Goal: Information Seeking & Learning: Compare options

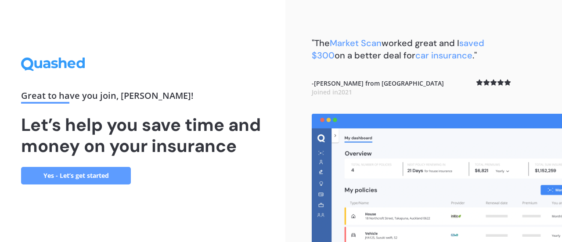
click at [103, 174] on link "Yes - Let’s get started" at bounding box center [76, 176] width 110 height 18
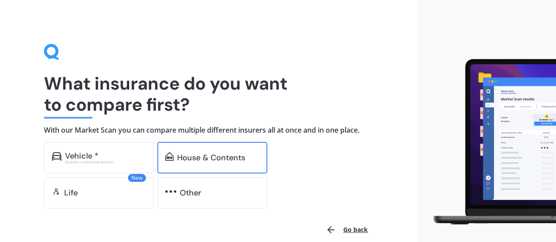
click at [209, 163] on div "House & Contents" at bounding box center [212, 158] width 110 height 32
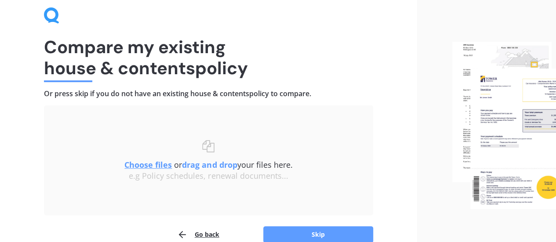
scroll to position [81, 0]
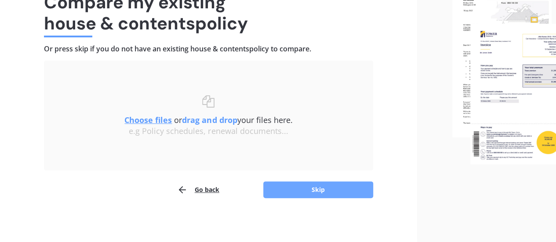
click at [341, 187] on button "Skip" at bounding box center [318, 189] width 110 height 17
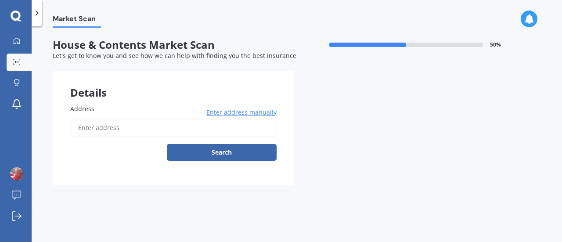
click at [141, 128] on input "Address" at bounding box center [173, 128] width 206 height 18
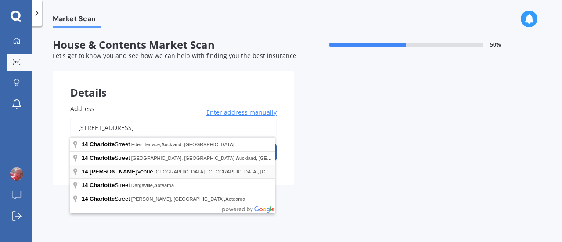
type input "14 Charlotte Avenue, Brooklyn, Wellington 6021"
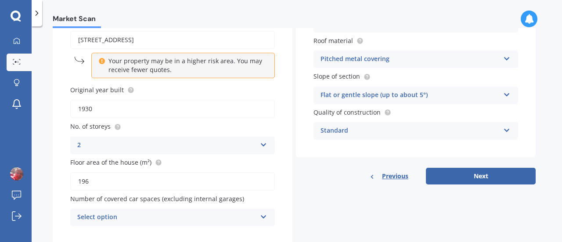
scroll to position [112, 0]
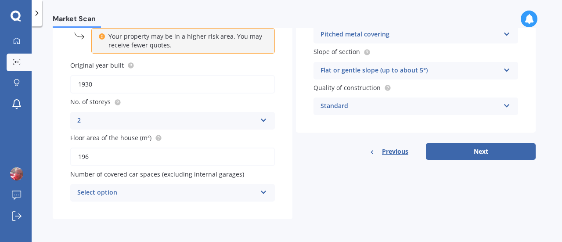
click at [265, 189] on icon at bounding box center [263, 191] width 7 height 6
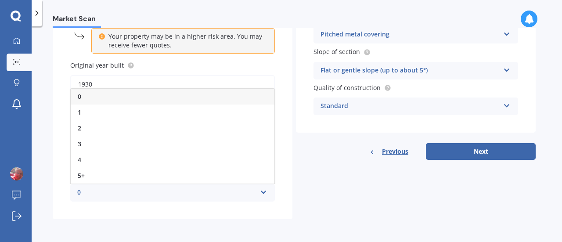
click at [186, 95] on div "0" at bounding box center [173, 97] width 204 height 16
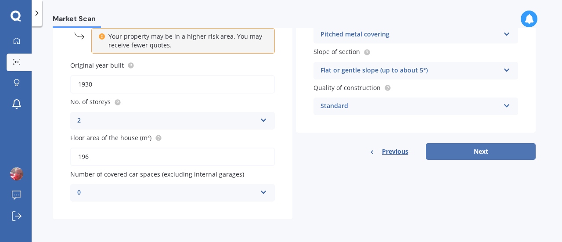
click at [480, 149] on button "Next" at bounding box center [481, 151] width 110 height 17
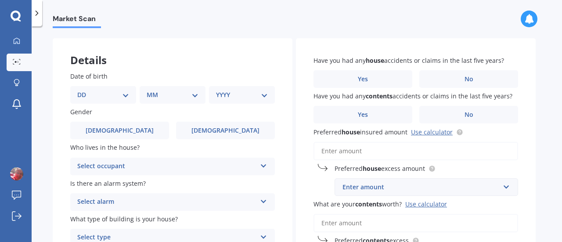
scroll to position [44, 0]
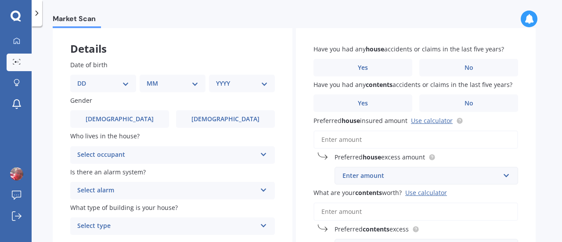
click at [205, 151] on div "Select occupant" at bounding box center [166, 155] width 179 height 11
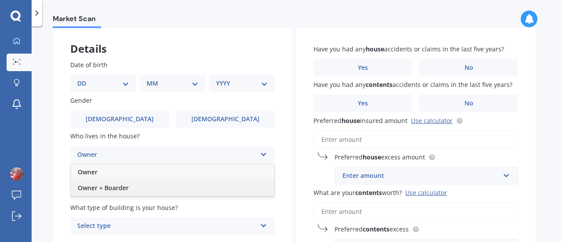
click at [177, 183] on div "Owner + Boarder" at bounding box center [173, 188] width 204 height 16
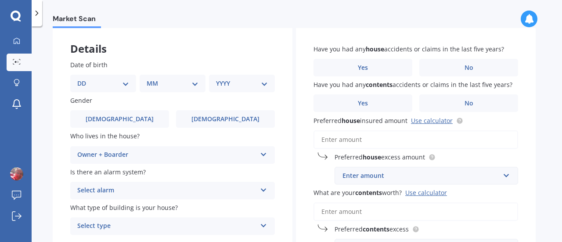
scroll to position [88, 0]
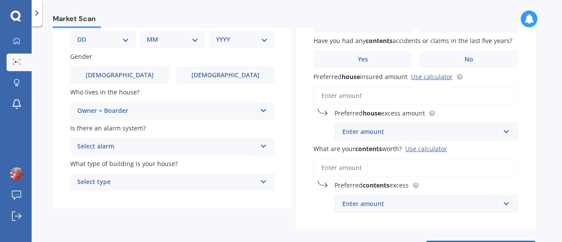
click at [225, 149] on div "Select alarm" at bounding box center [166, 146] width 179 height 11
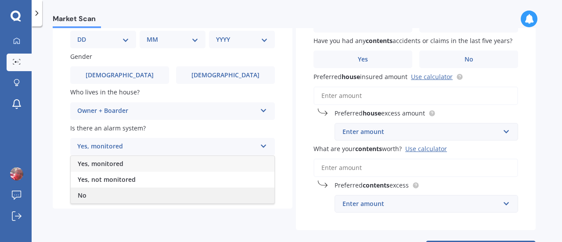
click at [170, 190] on div "No" at bounding box center [173, 196] width 204 height 16
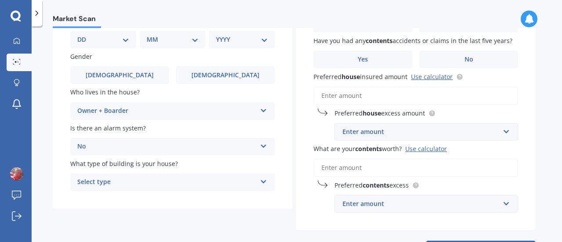
scroll to position [127, 0]
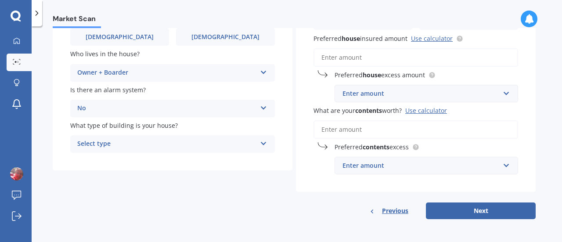
click at [195, 146] on div "Select type" at bounding box center [166, 144] width 179 height 11
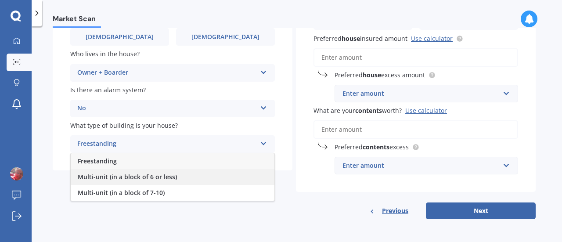
click at [186, 174] on div "Multi-unit (in a block of 6 or less)" at bounding box center [173, 177] width 204 height 16
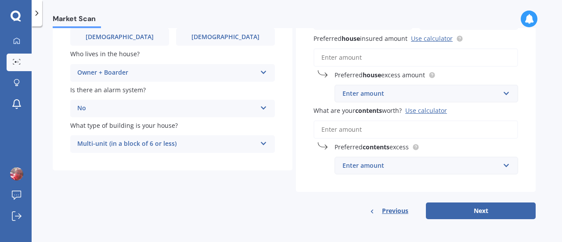
click at [263, 143] on icon at bounding box center [263, 142] width 7 height 6
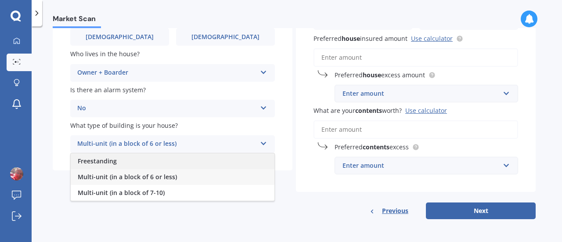
click at [245, 155] on div "Freestanding" at bounding box center [173, 161] width 204 height 16
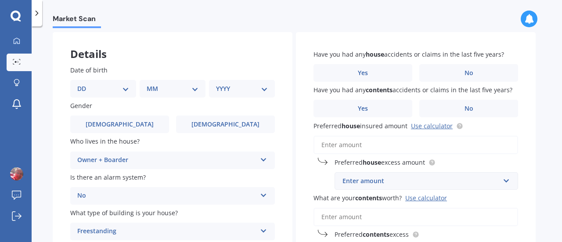
scroll to position [0, 0]
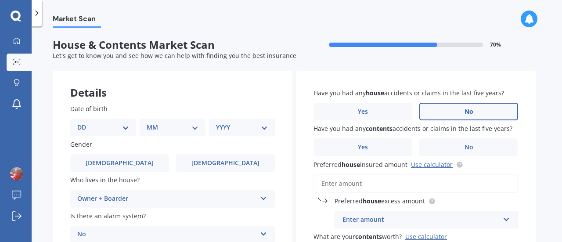
click at [469, 111] on span "No" at bounding box center [469, 111] width 9 height 7
click at [0, 0] on input "No" at bounding box center [0, 0] width 0 height 0
click at [468, 144] on span "No" at bounding box center [469, 147] width 9 height 7
click at [0, 0] on input "No" at bounding box center [0, 0] width 0 height 0
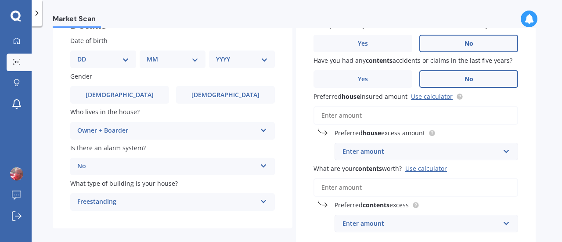
scroll to position [88, 0]
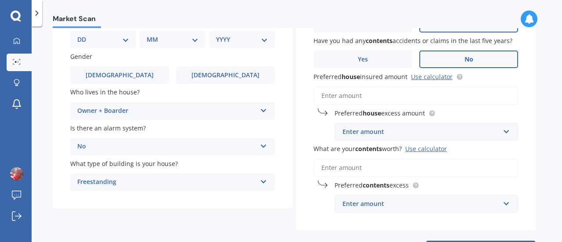
click at [395, 94] on input "Preferred house insured amount Use calculator" at bounding box center [416, 96] width 205 height 18
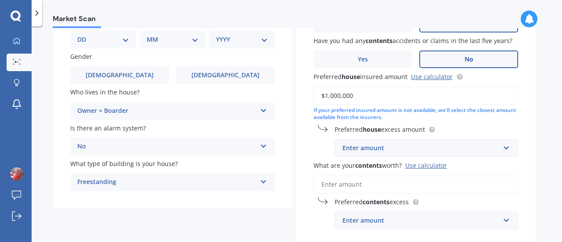
type input "$1,000,000"
click at [502, 152] on input "text" at bounding box center [424, 148] width 176 height 17
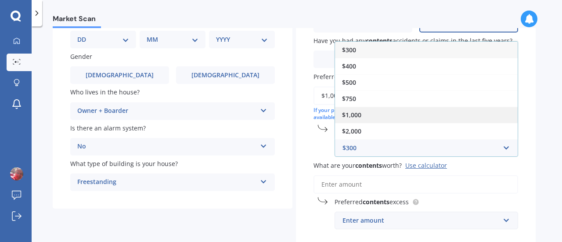
click at [433, 117] on div "$1,000" at bounding box center [426, 115] width 183 height 16
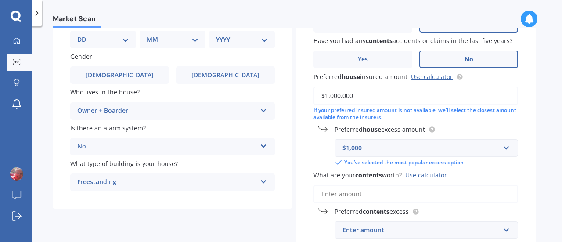
click at [385, 195] on input "What are your contents worth? Use calculator" at bounding box center [416, 194] width 205 height 18
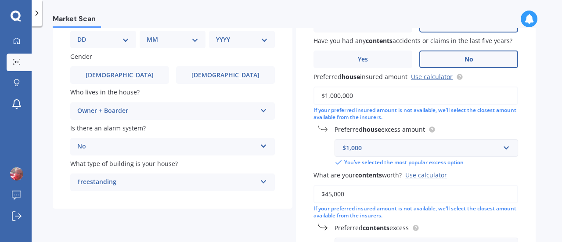
scroll to position [132, 0]
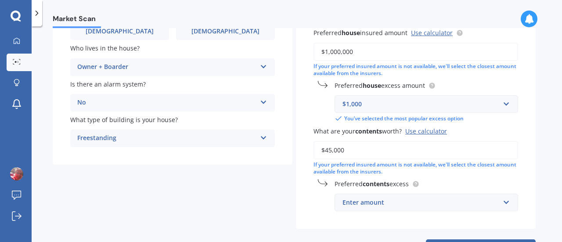
type input "$45,000"
click at [504, 204] on input "text" at bounding box center [424, 202] width 176 height 17
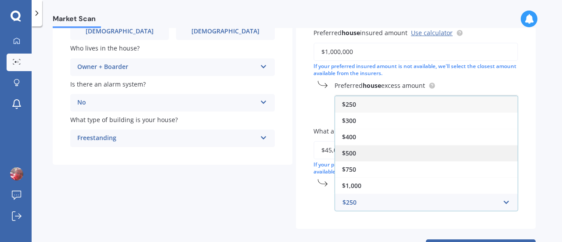
click at [404, 151] on div "$500" at bounding box center [426, 153] width 183 height 16
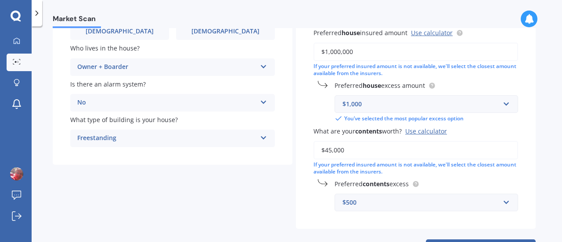
scroll to position [170, 0]
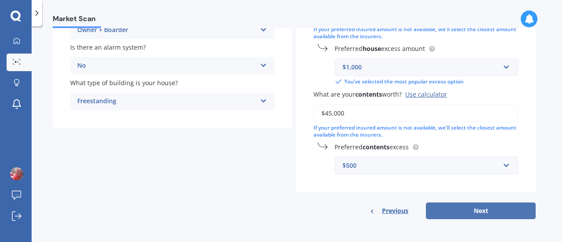
click at [482, 207] on button "Next" at bounding box center [481, 210] width 110 height 17
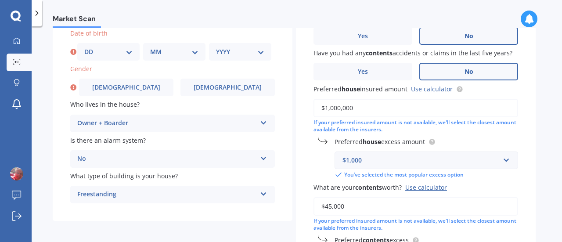
scroll to position [0, 0]
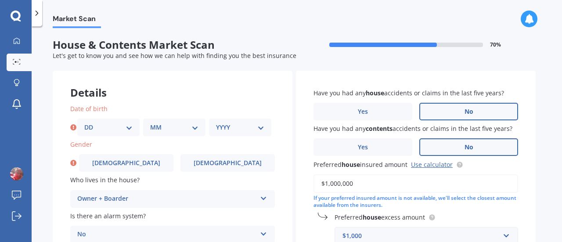
click at [132, 126] on select "DD 01 02 03 04 05 06 07 08 09 10 11 12 13 14 15 16 17 18 19 20 21 22 23 24 25 2…" at bounding box center [108, 128] width 48 height 10
select select "13"
click at [84, 123] on select "DD 01 02 03 04 05 06 07 08 09 10 11 12 13 14 15 16 17 18 19 20 21 22 23 24 25 2…" at bounding box center [108, 128] width 48 height 10
click at [184, 125] on select "MM 01 02 03 04 05 06 07 08 09 10 11 12" at bounding box center [174, 128] width 48 height 10
select select "10"
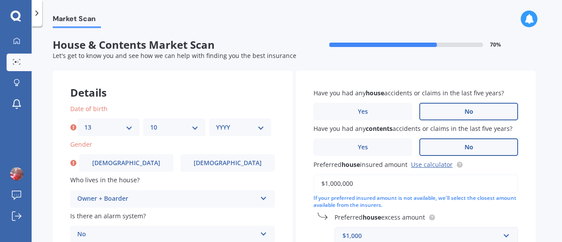
click at [150, 123] on select "MM 01 02 03 04 05 06 07 08 09 10 11 12" at bounding box center [174, 128] width 48 height 10
click at [248, 130] on select "YYYY 2009 2008 2007 2006 2005 2004 2003 2002 2001 2000 1999 1998 1997 1996 1995…" at bounding box center [240, 128] width 48 height 10
select select "1968"
click at [216, 123] on select "YYYY 2009 2008 2007 2006 2005 2004 2003 2002 2001 2000 1999 1998 1997 1996 1995…" at bounding box center [240, 128] width 48 height 10
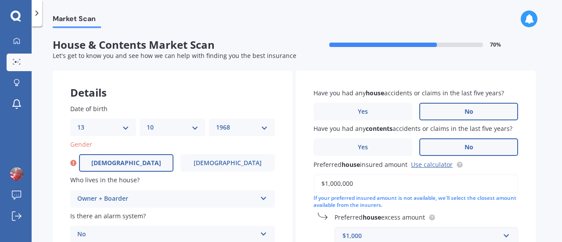
click at [155, 158] on label "Male" at bounding box center [126, 163] width 94 height 18
click at [0, 0] on input "Male" at bounding box center [0, 0] width 0 height 0
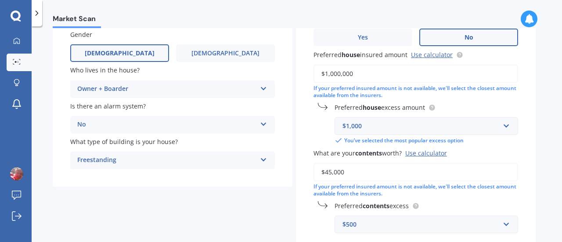
scroll to position [170, 0]
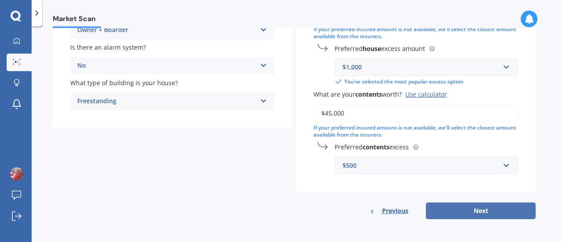
click at [485, 212] on button "Next" at bounding box center [481, 210] width 110 height 17
select select "13"
select select "10"
select select "1968"
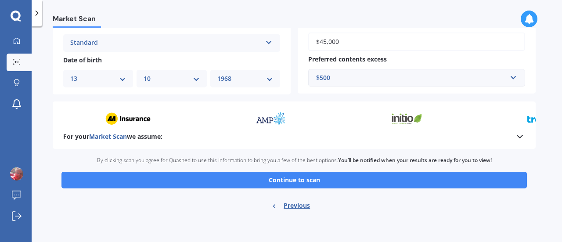
scroll to position [347, 0]
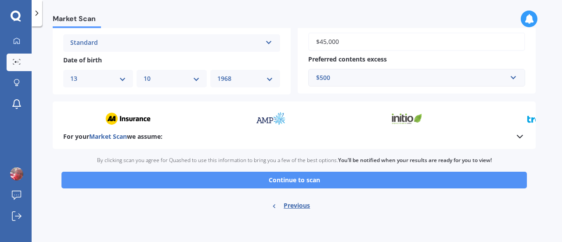
click at [282, 179] on button "Continue to scan" at bounding box center [294, 180] width 466 height 17
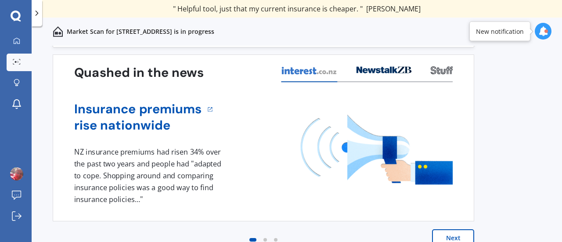
scroll to position [41, 0]
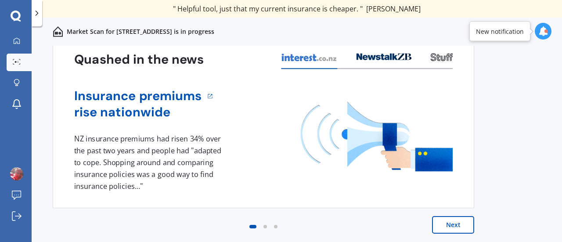
click at [458, 221] on button "Next" at bounding box center [453, 225] width 42 height 18
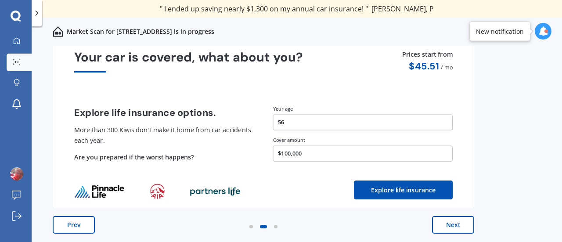
click at [455, 220] on button "Next" at bounding box center [453, 225] width 42 height 18
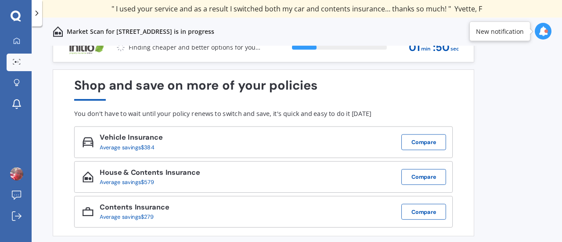
scroll to position [0, 0]
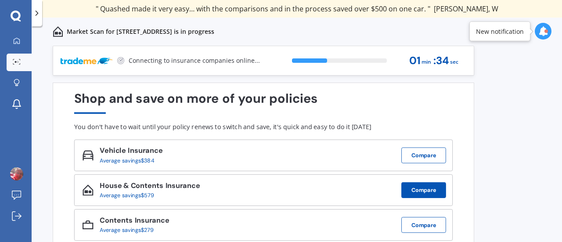
click at [420, 194] on button "Compare" at bounding box center [423, 190] width 45 height 16
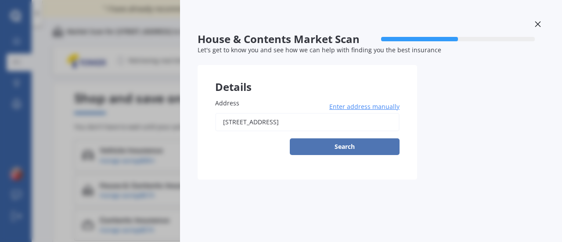
click at [350, 145] on button "Search" at bounding box center [345, 146] width 110 height 17
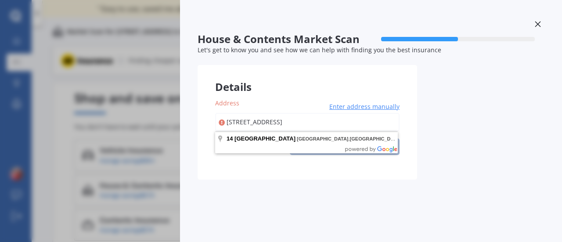
type input "14 Charlotte Avenue, Brooklyn, Wellington 6021"
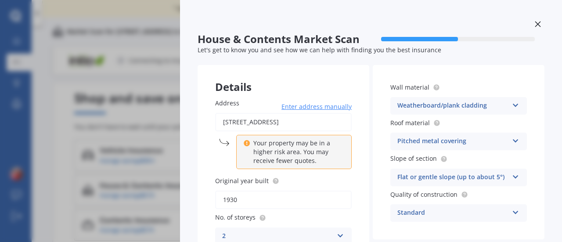
click at [150, 76] on div "House & Contents Market Scan 50 % Let's get to know you and see how we can help…" at bounding box center [281, 121] width 562 height 242
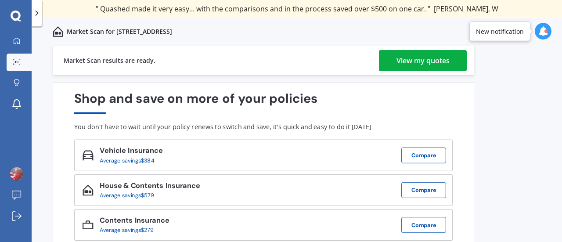
click at [419, 60] on div "View my quotes" at bounding box center [423, 60] width 53 height 21
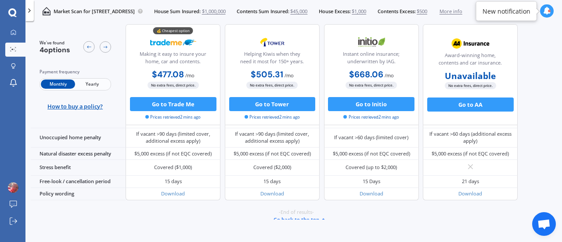
scroll to position [434, 0]
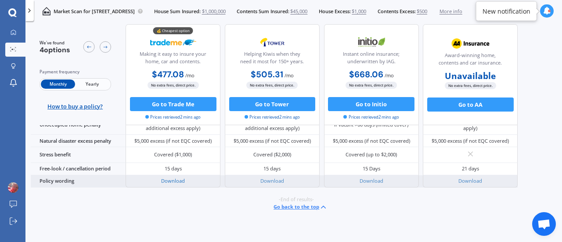
click at [174, 179] on link "Download" at bounding box center [173, 180] width 24 height 7
